Goal: Check status: Check status

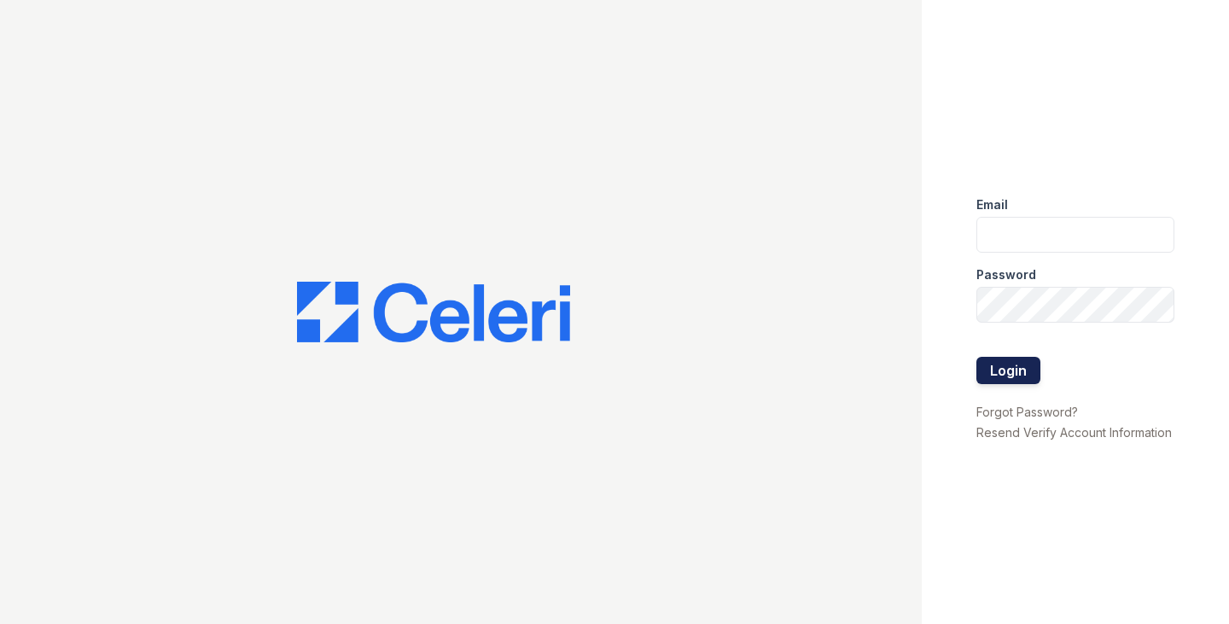
type input "ggallagher@samapartments.com"
drag, startPoint x: 995, startPoint y: 363, endPoint x: 1001, endPoint y: 371, distance: 9.2
click at [994, 363] on button "Login" at bounding box center [1009, 370] width 64 height 27
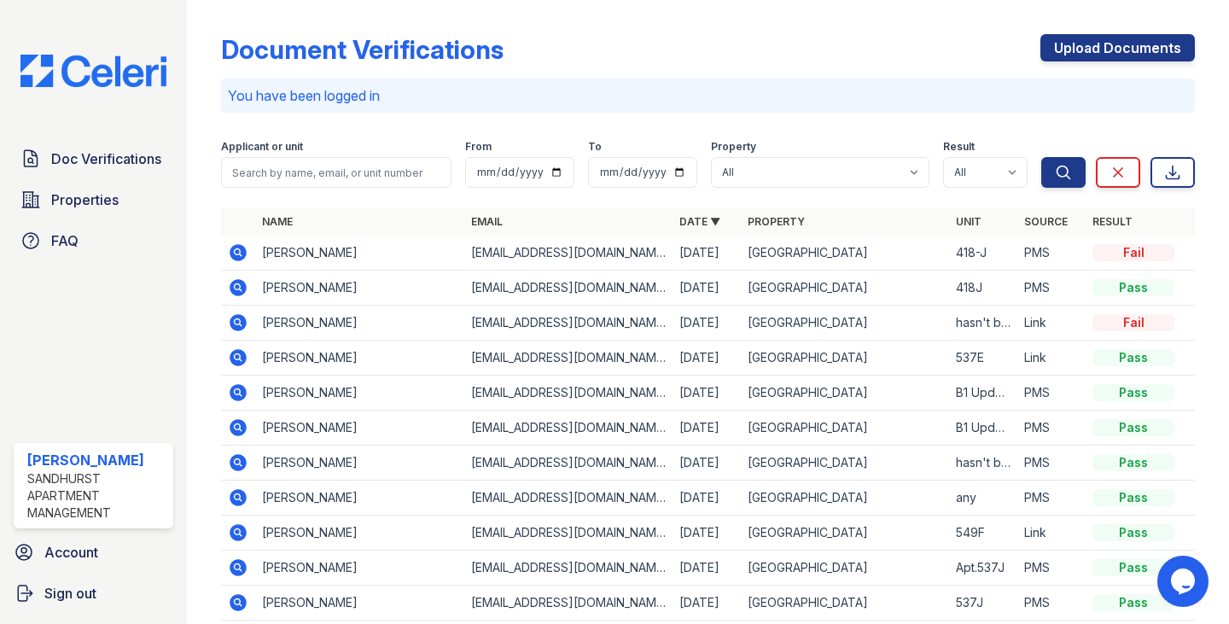
drag, startPoint x: 237, startPoint y: 251, endPoint x: 351, endPoint y: 319, distance: 132.5
click at [237, 251] on icon at bounding box center [238, 251] width 4 height 4
click at [238, 290] on icon at bounding box center [239, 287] width 17 height 17
